Goal: Task Accomplishment & Management: Use online tool/utility

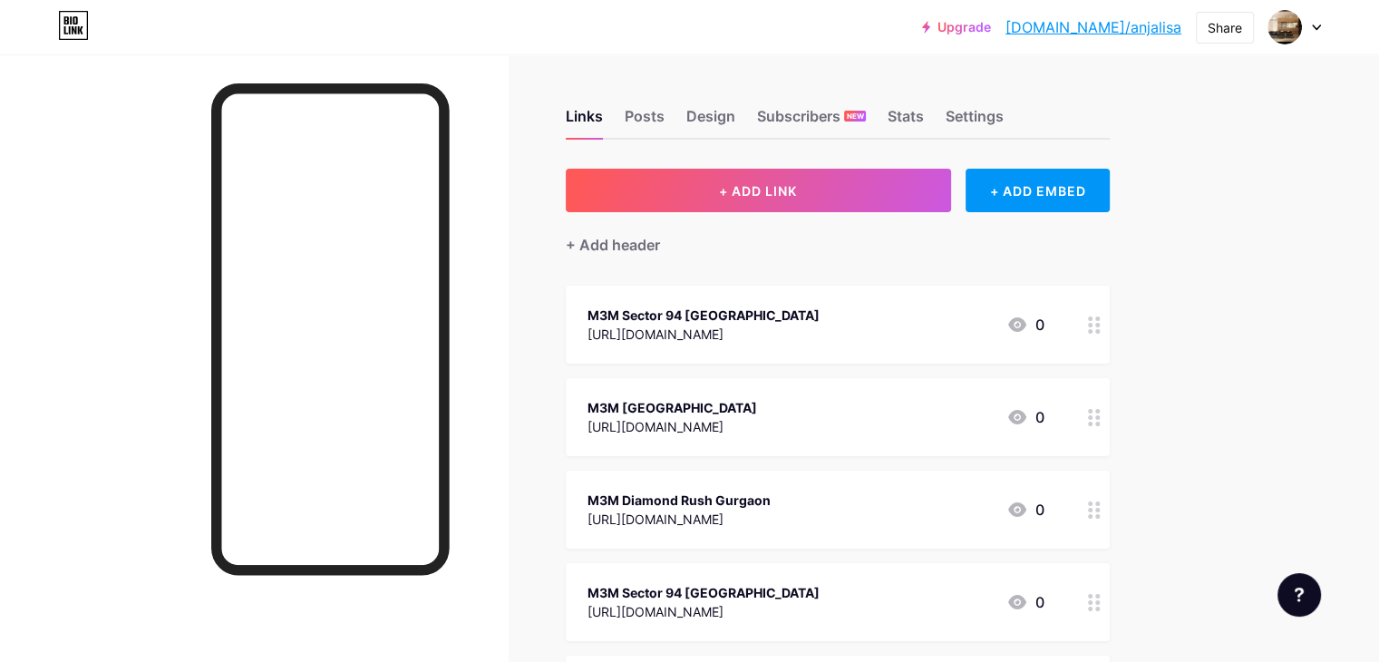
click at [1135, 30] on link "[DOMAIN_NAME]/anjalisa" at bounding box center [1093, 27] width 176 height 22
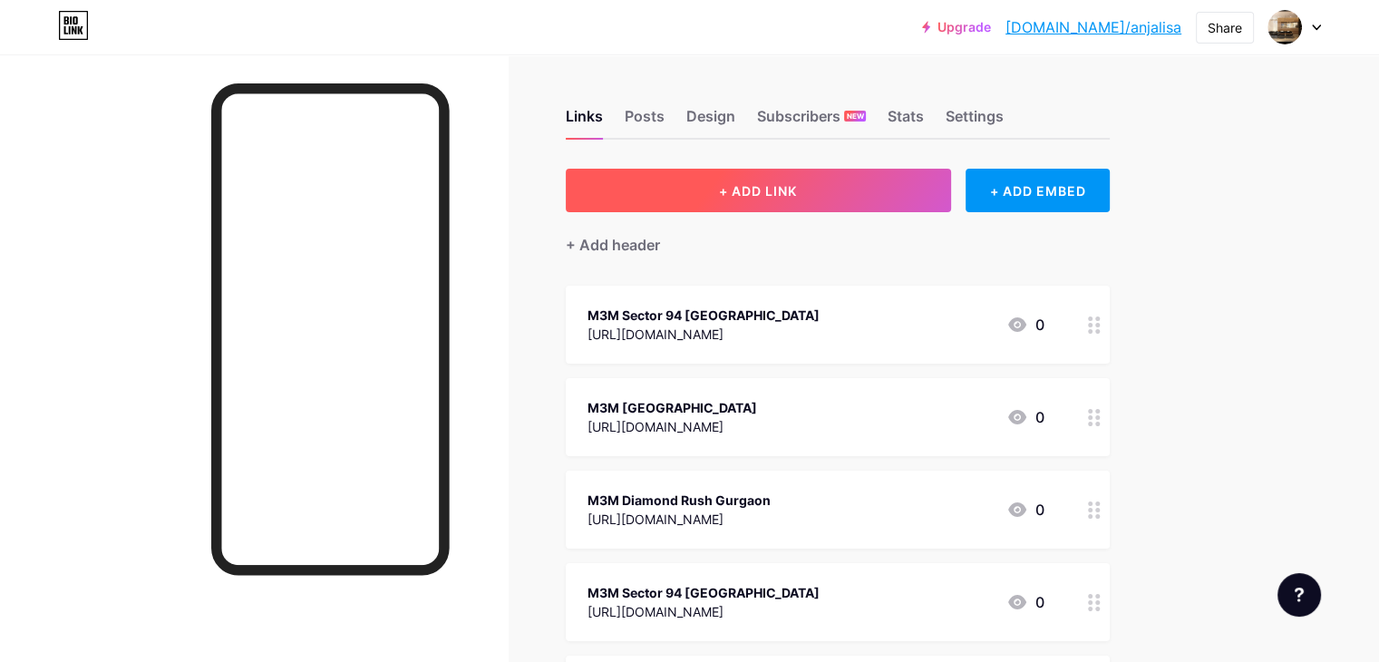
click at [797, 188] on span "+ ADD LINK" at bounding box center [758, 190] width 78 height 15
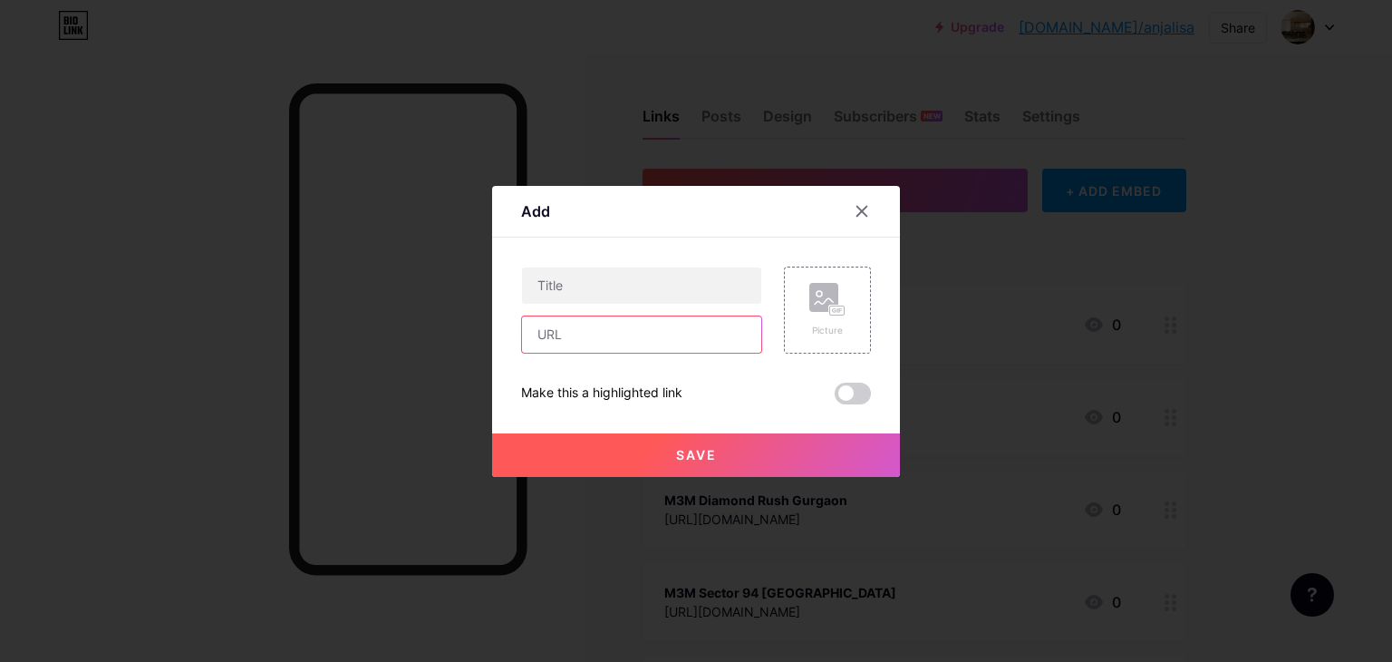
click at [589, 319] on input "text" at bounding box center [641, 334] width 239 height 36
paste input "[URL][DOMAIN_NAME]"
type input "[URL][DOMAIN_NAME]"
drag, startPoint x: 586, startPoint y: 281, endPoint x: 565, endPoint y: 267, distance: 24.9
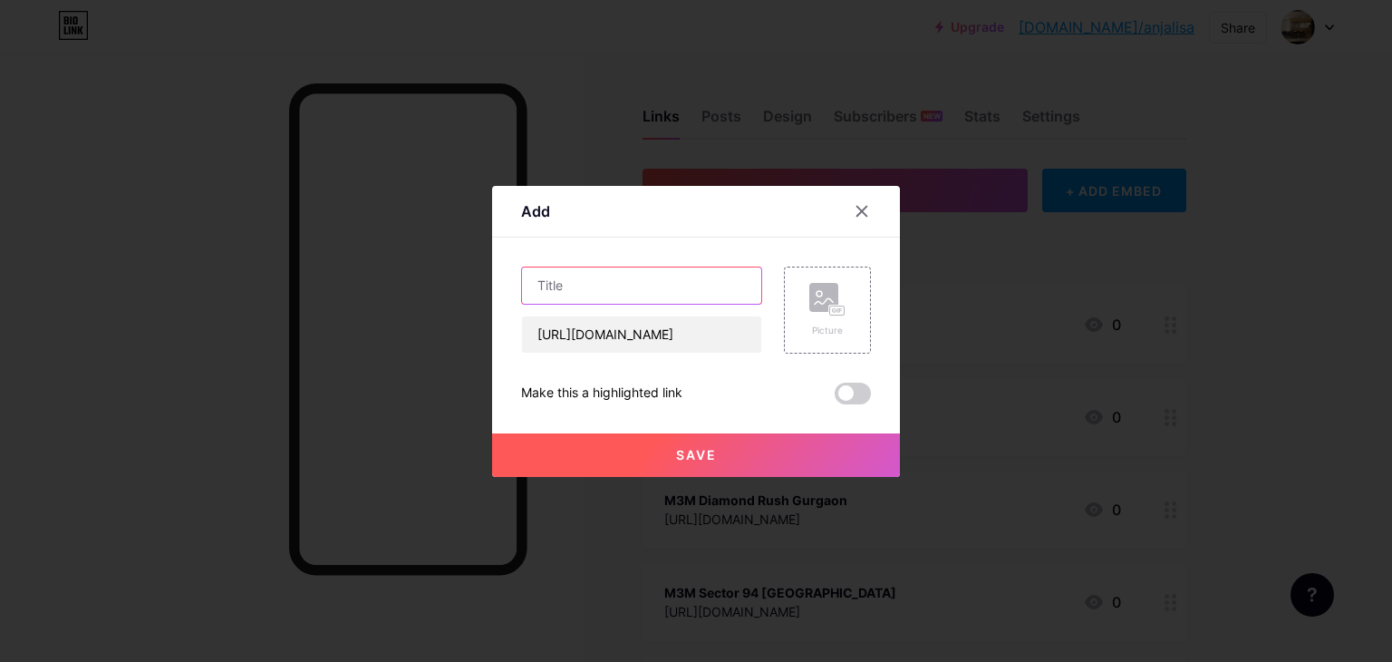
click at [586, 281] on input "text" at bounding box center [641, 285] width 239 height 36
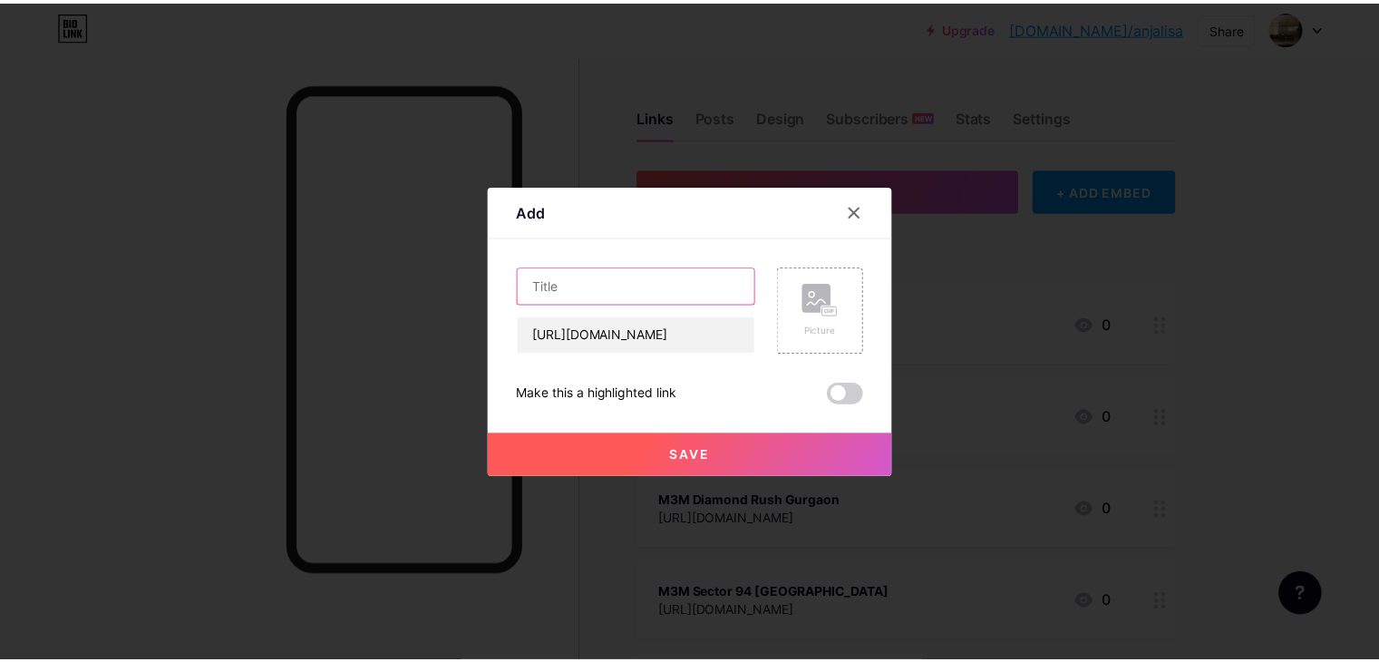
scroll to position [0, 0]
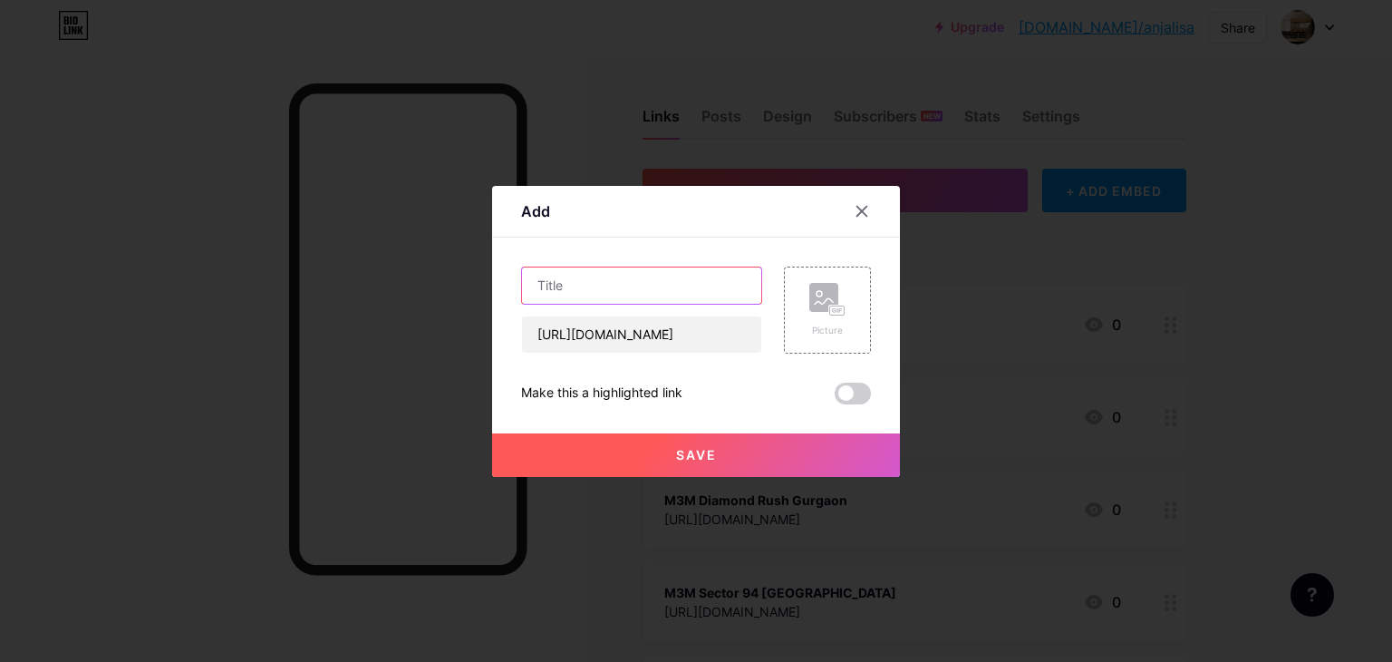
paste input "Express Sector 76"
type input "Express [GEOGRAPHIC_DATA]"
click at [679, 448] on span "Save" at bounding box center [696, 454] width 41 height 15
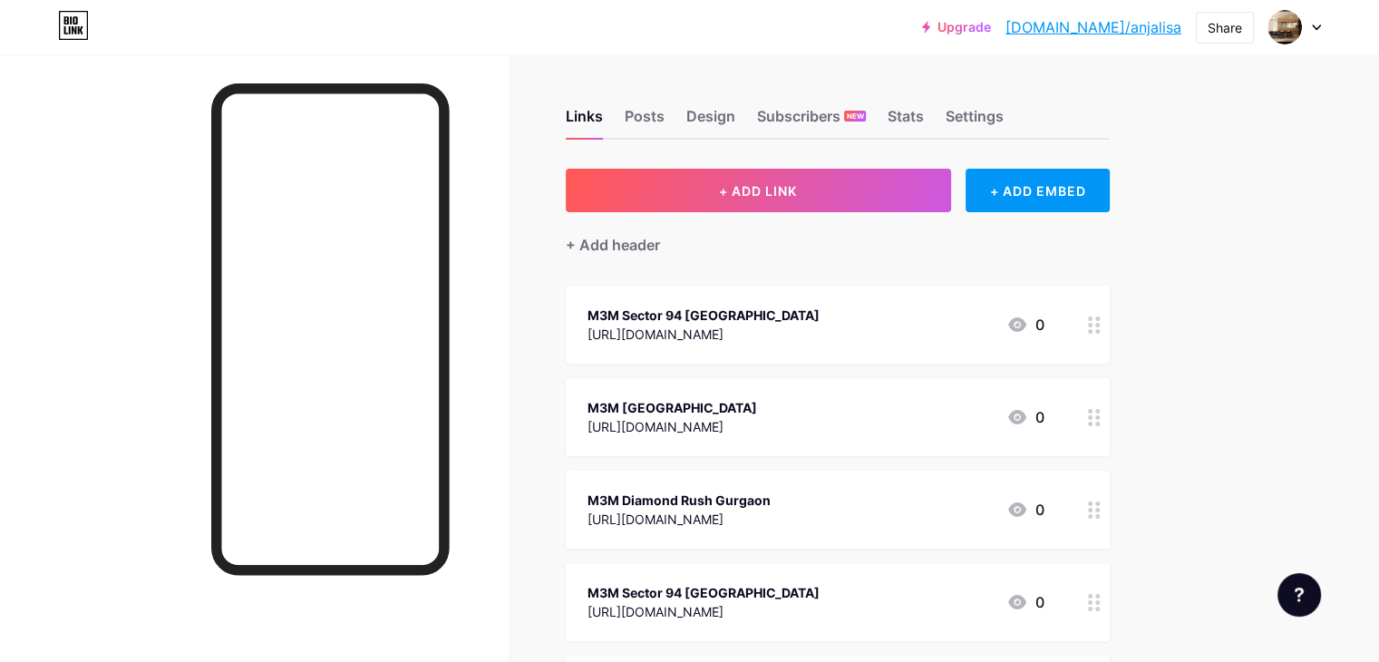
click at [1141, 31] on link "[DOMAIN_NAME]/anjalisa" at bounding box center [1093, 27] width 176 height 22
